Goal: Obtain resource: Obtain resource

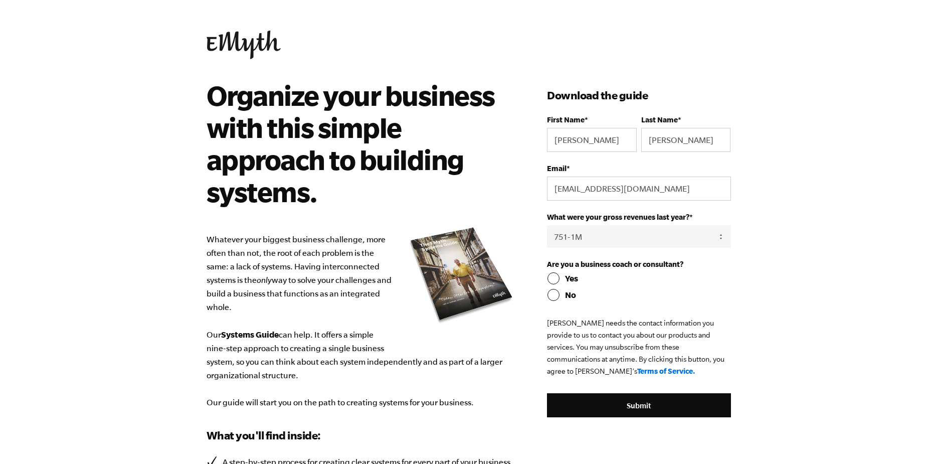
select select "751-1M"
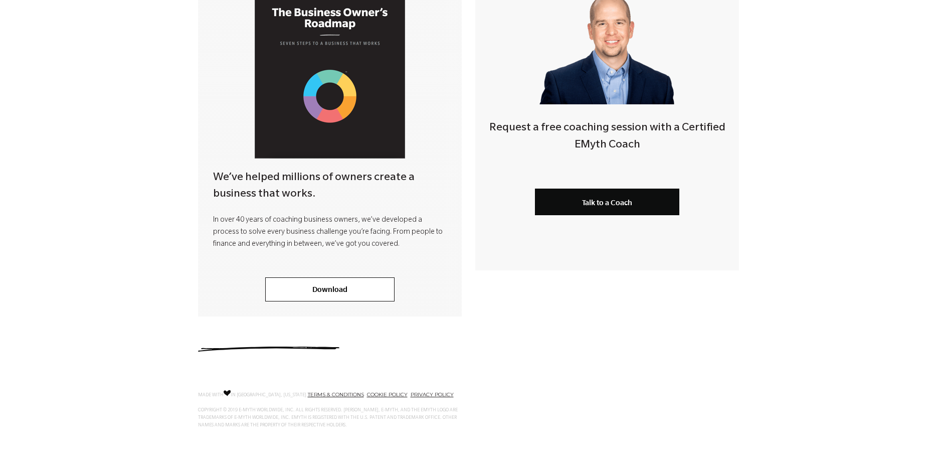
click at [781, 91] on div "Thank you for downloading our ebook! We’ve helped millions of owners create a b…" at bounding box center [468, 50] width 937 height 532
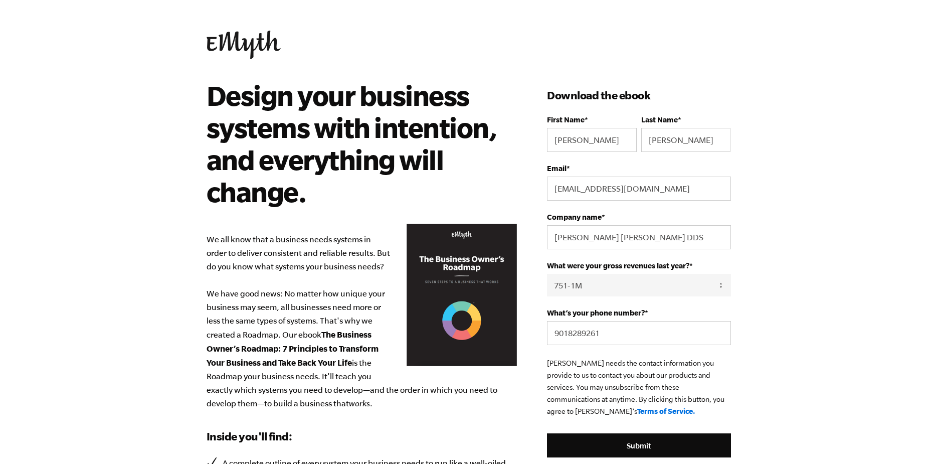
select select "751-1M"
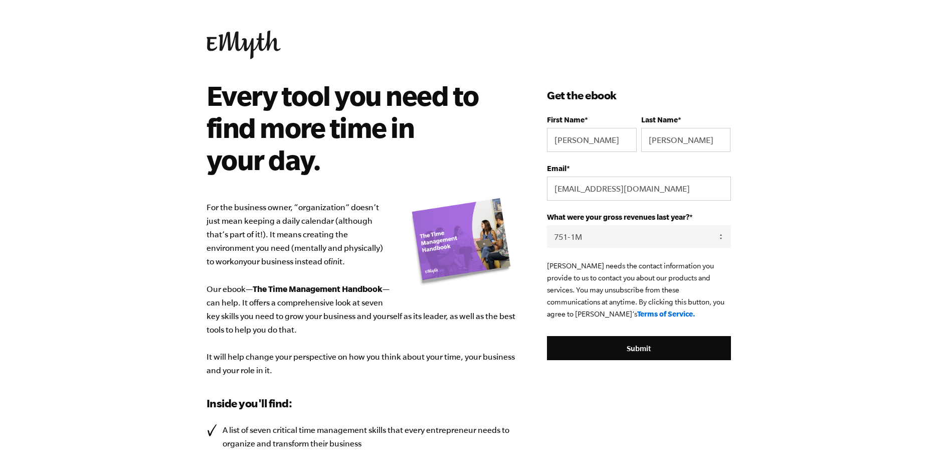
select select "751-1M"
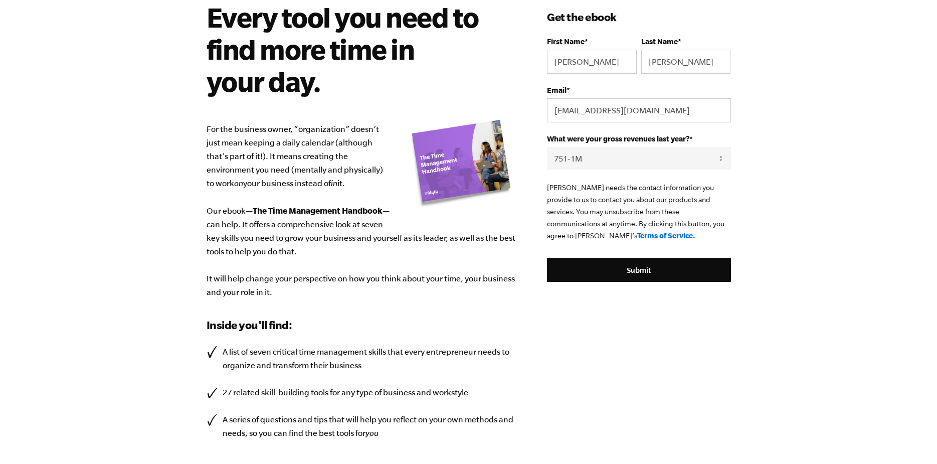
scroll to position [213, 0]
